Goal: Check status: Check status

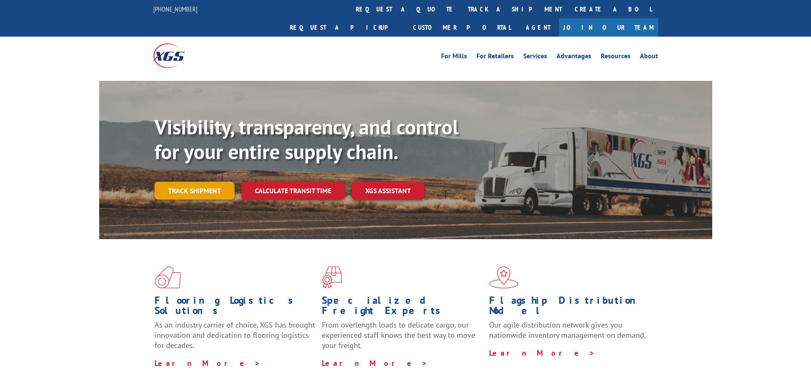
click at [201, 182] on link "Track shipment" at bounding box center [194, 191] width 80 height 18
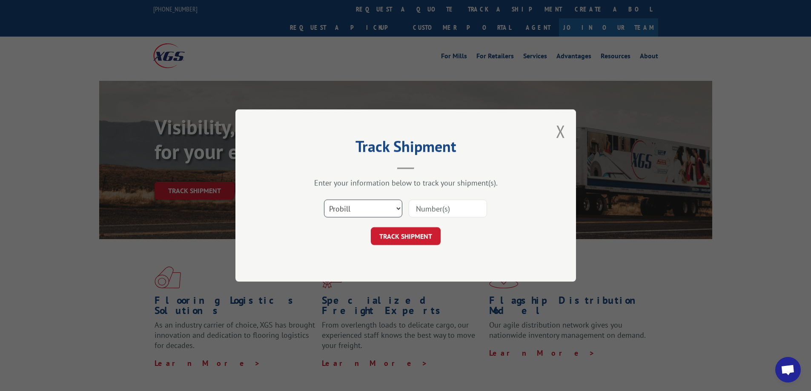
click at [363, 211] on select "Select category... Probill BOL PO" at bounding box center [363, 209] width 78 height 18
select select "po"
click at [324, 200] on select "Select category... Probill BOL PO" at bounding box center [363, 209] width 78 height 18
click at [438, 203] on input at bounding box center [448, 209] width 78 height 18
type input "C"
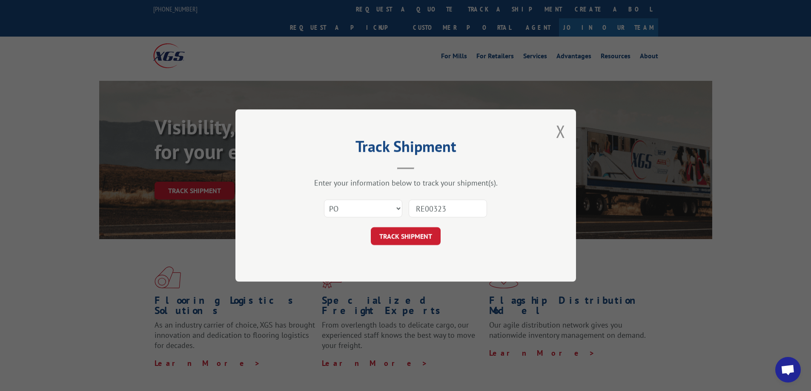
type input "RE003236"
click button "TRACK SHIPMENT" at bounding box center [406, 236] width 70 height 18
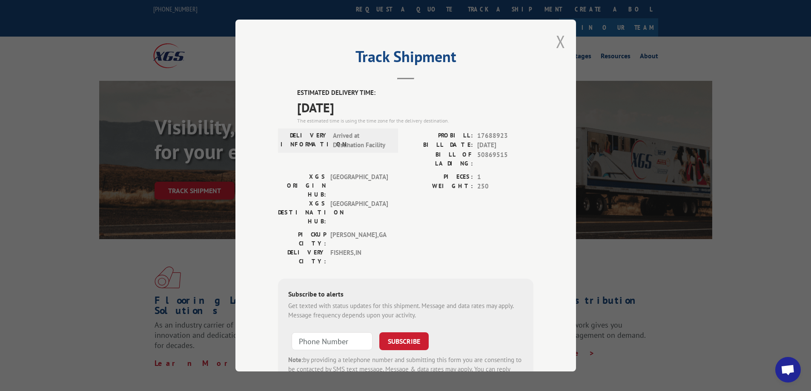
click at [558, 37] on button "Close modal" at bounding box center [560, 41] width 9 height 23
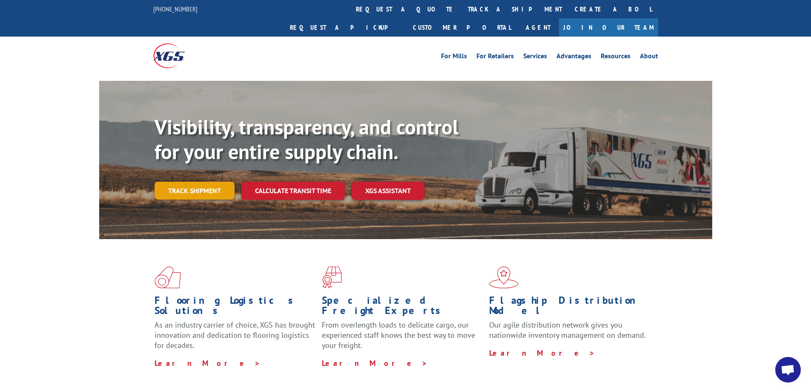
click at [185, 182] on link "Track shipment" at bounding box center [194, 191] width 80 height 18
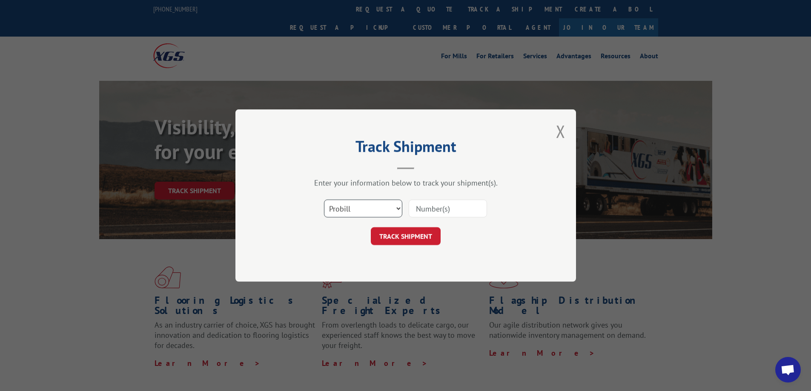
click at [384, 206] on select "Select category... Probill BOL PO" at bounding box center [363, 209] width 78 height 18
select select "po"
click at [324, 200] on select "Select category... Probill BOL PO" at bounding box center [363, 209] width 78 height 18
click at [441, 209] on input at bounding box center [448, 209] width 78 height 18
type input "CM04068"
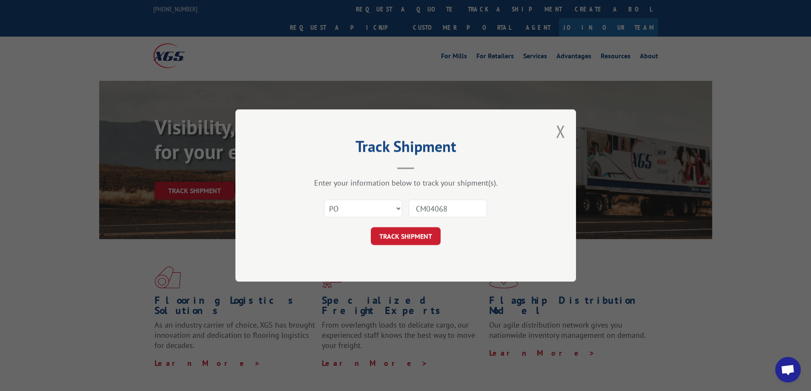
click button "TRACK SHIPMENT" at bounding box center [406, 236] width 70 height 18
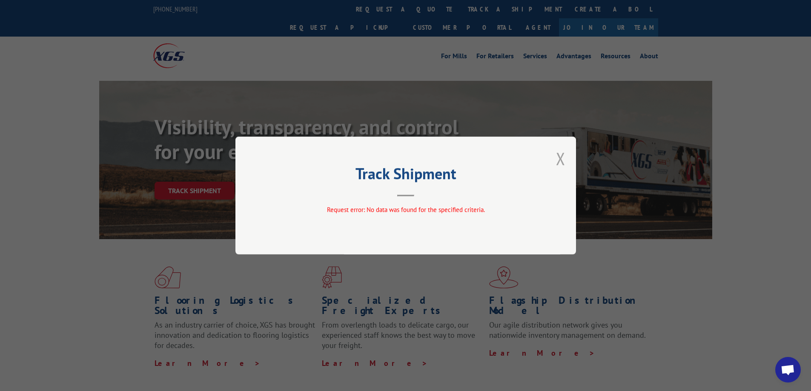
click at [557, 160] on button "Close modal" at bounding box center [560, 158] width 9 height 23
